Goal: Task Accomplishment & Management: Check status

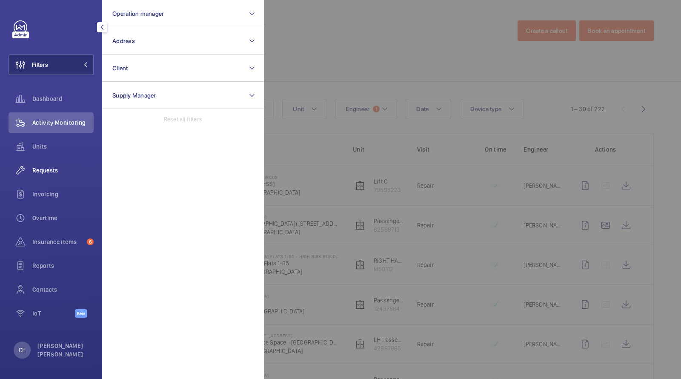
click at [44, 174] on span "Requests" at bounding box center [62, 170] width 61 height 9
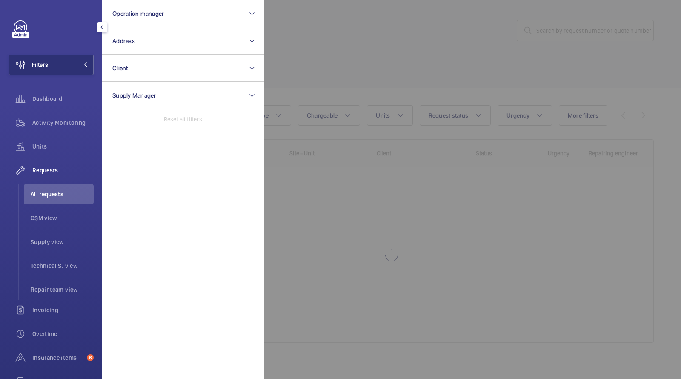
click at [364, 33] on div at bounding box center [604, 189] width 681 height 379
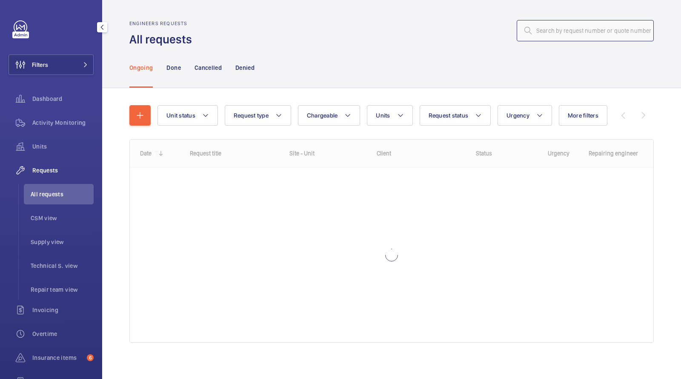
click at [562, 30] on input "text" at bounding box center [585, 30] width 137 height 21
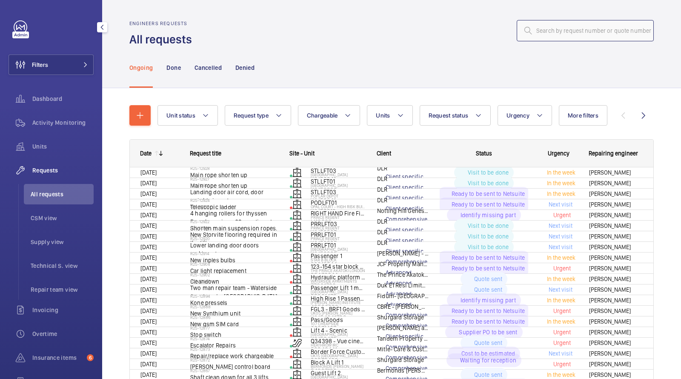
paste input "R25-07916"
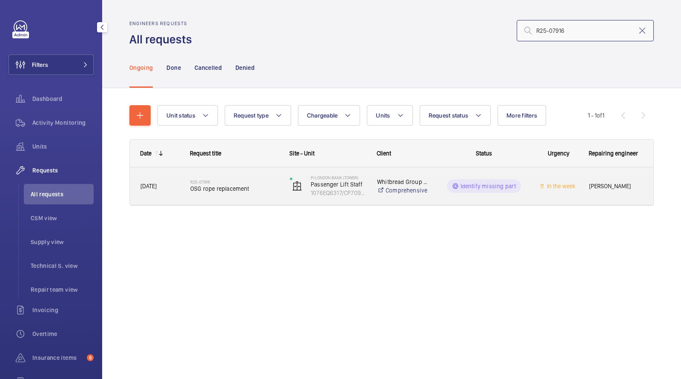
type input "R25-07916"
click at [232, 187] on span "OSG rope replacement" at bounding box center [234, 188] width 89 height 9
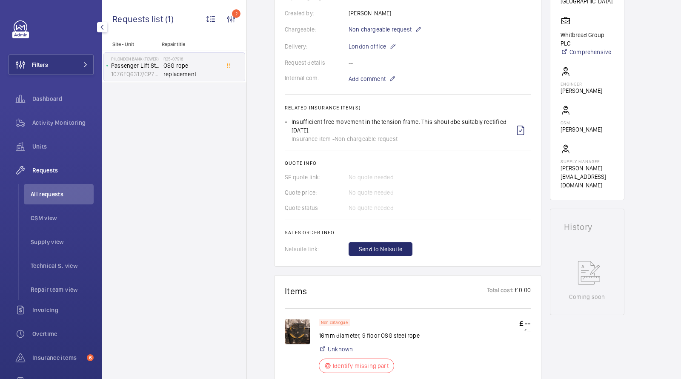
scroll to position [137, 0]
